Goal: Information Seeking & Learning: Learn about a topic

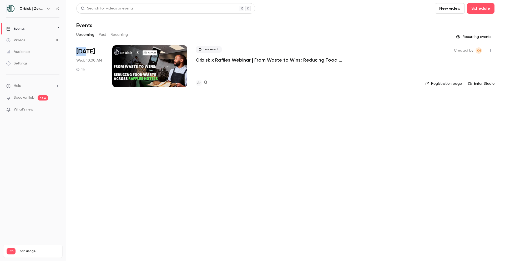
drag, startPoint x: 76, startPoint y: 50, endPoint x: 86, endPoint y: 50, distance: 10.0
click at [86, 50] on span "[DATE]" at bounding box center [85, 51] width 19 height 8
click at [105, 35] on button "Past" at bounding box center [103, 34] width 8 height 8
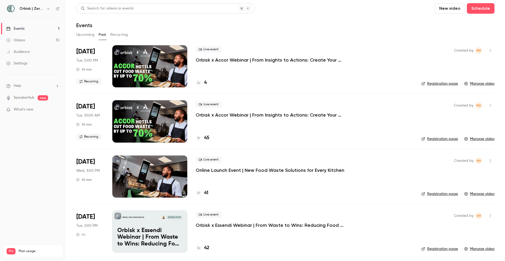
click at [222, 115] on p "Orbisk x Accor Webinar | From Insights to Actions: Create Your Personalized Foo…" at bounding box center [275, 115] width 158 height 6
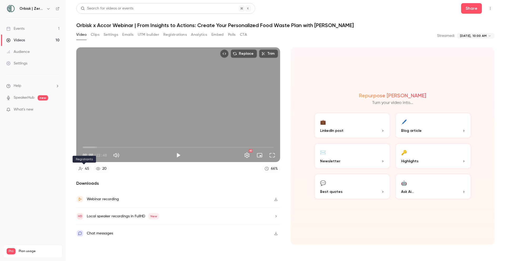
click at [84, 169] on link "45" at bounding box center [83, 168] width 15 height 7
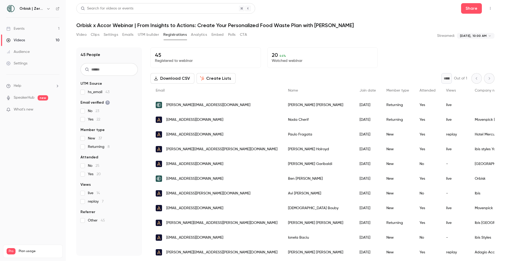
click at [285, 61] on p "Watched webinar" at bounding box center [321, 60] width 101 height 5
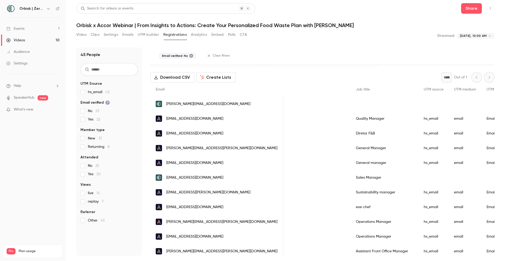
scroll to position [0, 261]
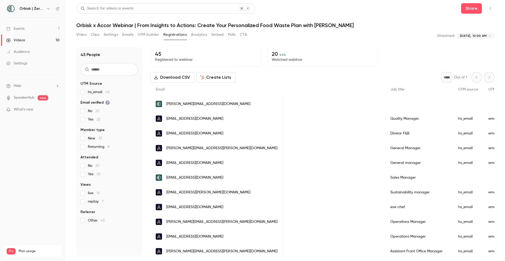
click at [81, 117] on label "Yes 22" at bounding box center [108, 119] width 57 height 5
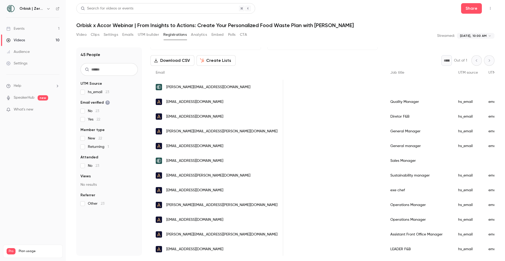
scroll to position [1, 0]
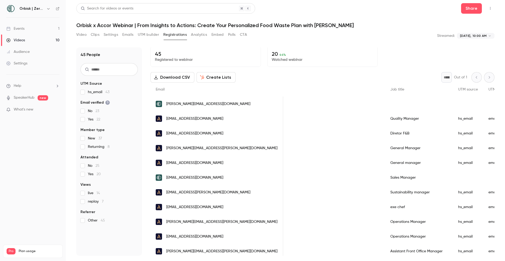
click at [83, 149] on section "UTM Source hs_email 43 Email verified No 23 Yes 22 Member type New 37 Returning…" at bounding box center [108, 152] width 57 height 142
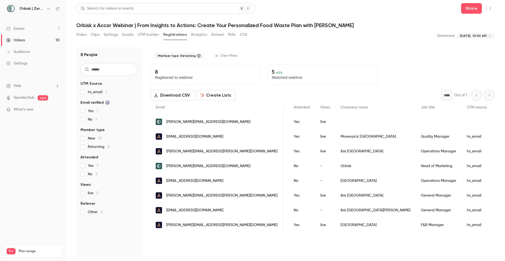
scroll to position [0, 193]
